Goal: Information Seeking & Learning: Find specific fact

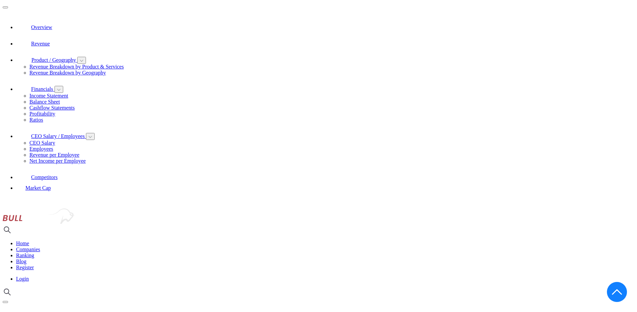
scroll to position [252, 0]
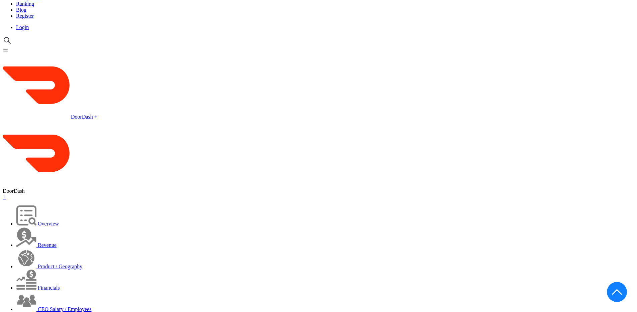
drag, startPoint x: 219, startPoint y: 156, endPoint x: 240, endPoint y: 155, distance: 21.4
copy li "$318.52 K"
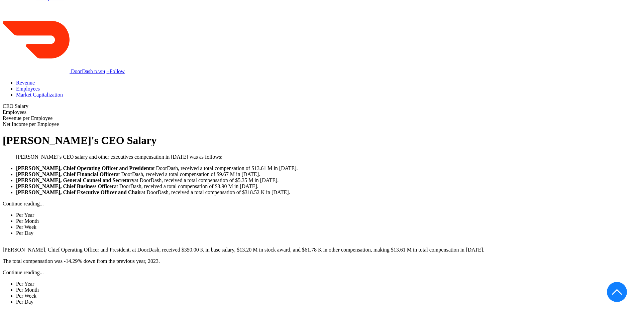
drag, startPoint x: 256, startPoint y: 157, endPoint x: 267, endPoint y: 157, distance: 11.0
drag, startPoint x: 284, startPoint y: 157, endPoint x: 308, endPoint y: 157, distance: 24.4
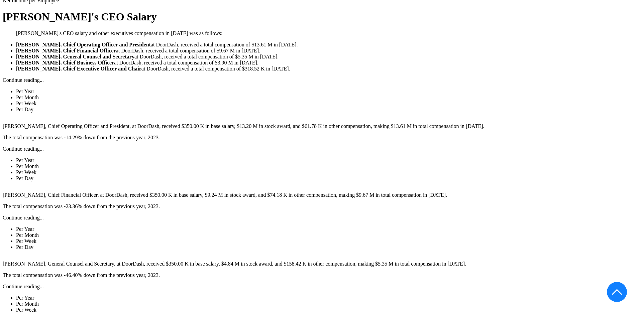
scroll to position [756, 0]
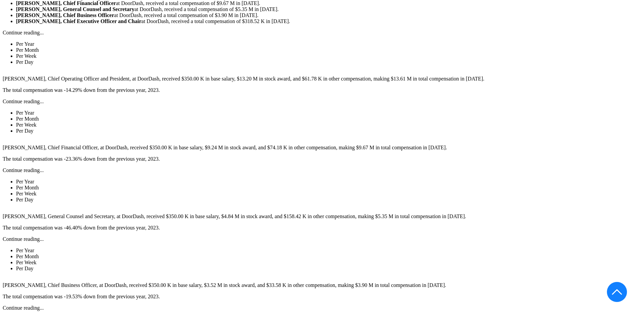
drag, startPoint x: 5, startPoint y: 194, endPoint x: 288, endPoint y: 212, distance: 282.8
drag, startPoint x: 4, startPoint y: 44, endPoint x: 129, endPoint y: 44, distance: 125.4
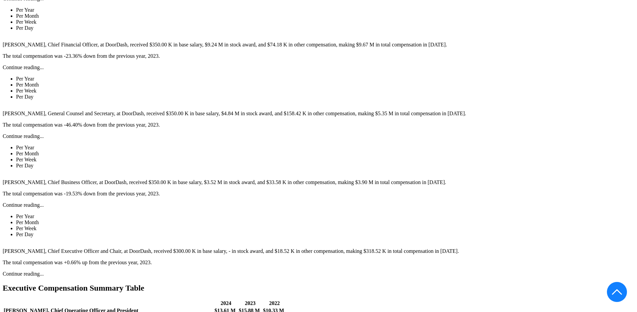
scroll to position [912, 0]
